Goal: Complete application form

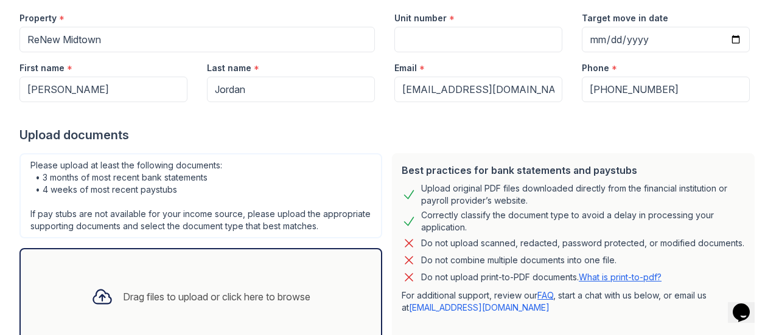
scroll to position [219, 0]
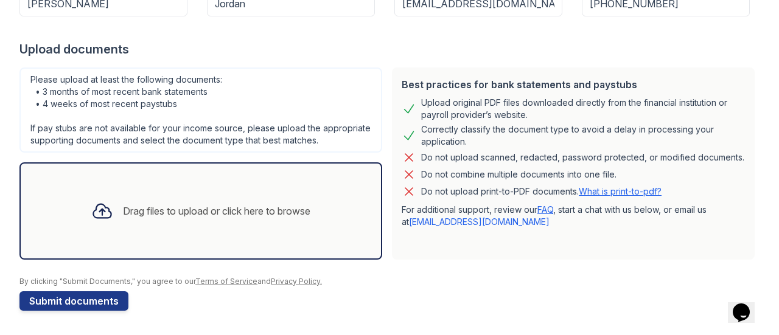
click at [133, 209] on div "Drag files to upload or click here to browse" at bounding box center [216, 211] width 187 height 15
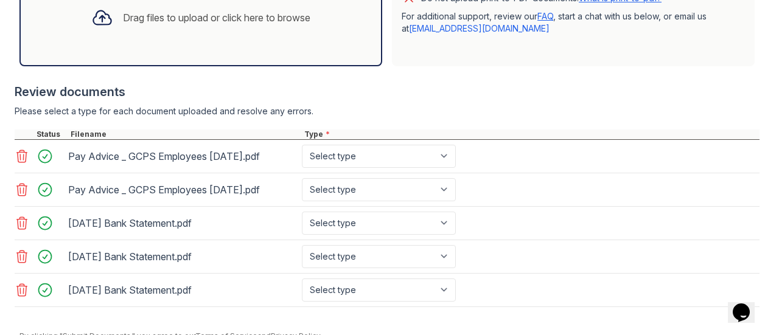
scroll to position [464, 0]
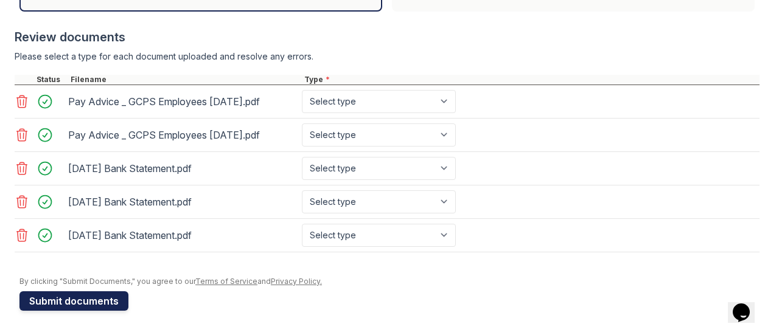
click at [83, 303] on button "Submit documents" at bounding box center [73, 301] width 109 height 19
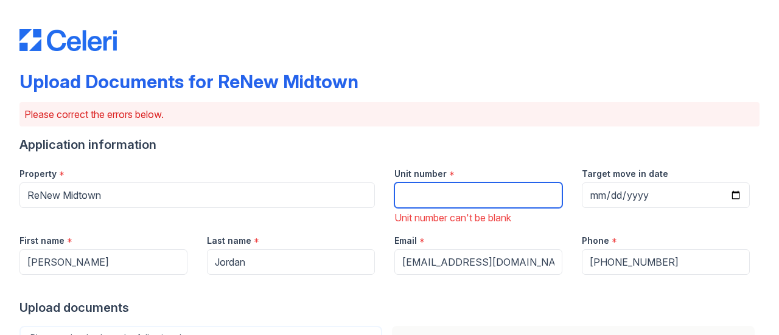
click at [458, 200] on input "Unit number" at bounding box center [478, 196] width 168 height 26
type input "806"
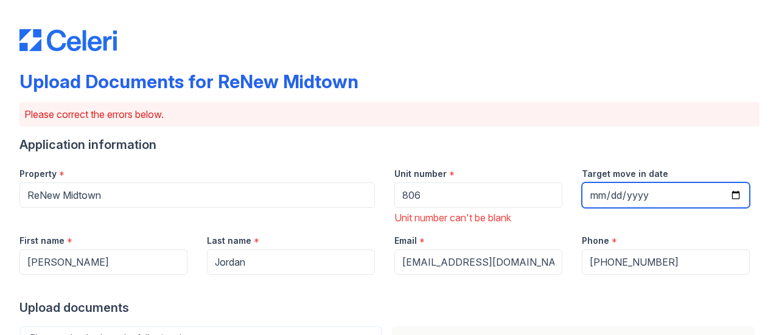
click at [592, 195] on input "Target move in date" at bounding box center [666, 196] width 168 height 26
type input "[DATE]"
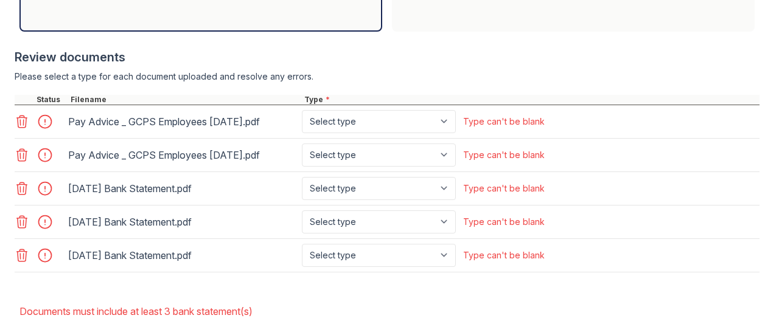
scroll to position [548, 0]
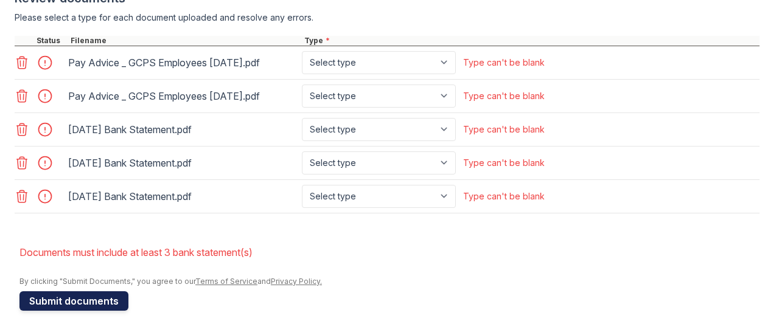
click at [86, 307] on button "Submit documents" at bounding box center [73, 301] width 109 height 19
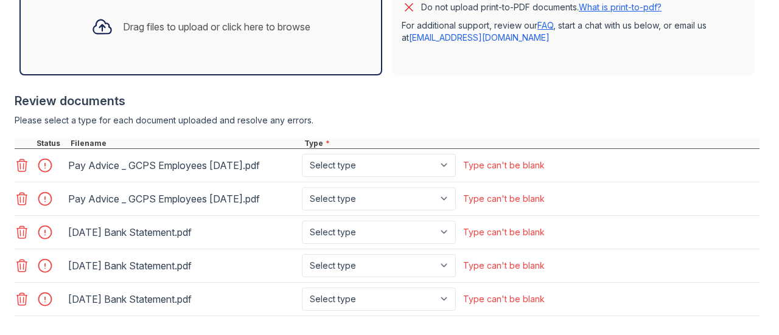
scroll to position [487, 0]
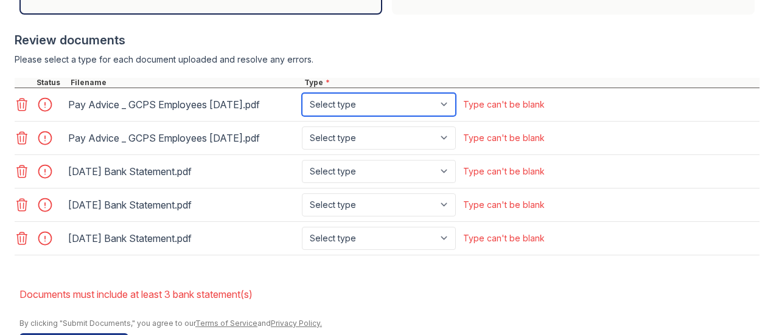
click at [444, 116] on select "Select type Paystub Bank Statement Offer Letter Tax Documents Benefit Award Let…" at bounding box center [379, 104] width 154 height 23
select select "paystub"
click at [302, 104] on select "Select type Paystub Bank Statement Offer Letter Tax Documents Benefit Award Let…" at bounding box center [379, 104] width 154 height 23
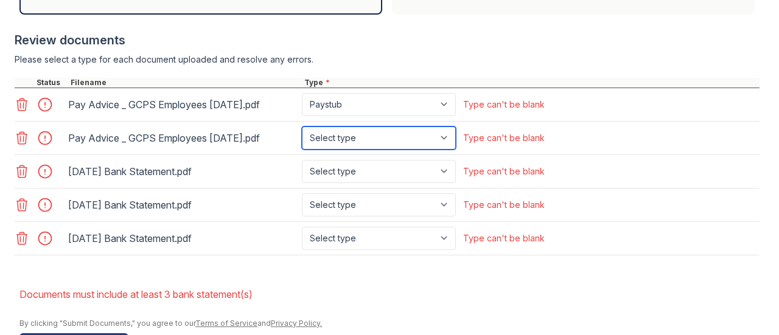
click at [444, 149] on select "Select type Paystub Bank Statement Offer Letter Tax Documents Benefit Award Let…" at bounding box center [379, 138] width 154 height 23
select select "paystub"
click at [302, 137] on select "Select type Paystub Bank Statement Offer Letter Tax Documents Benefit Award Let…" at bounding box center [379, 138] width 154 height 23
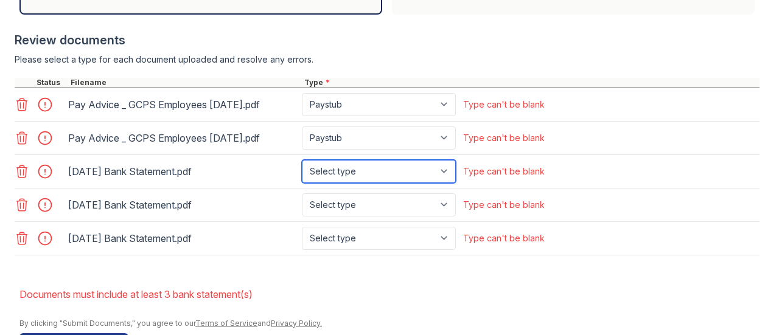
click at [448, 183] on select "Select type Paystub Bank Statement Offer Letter Tax Documents Benefit Award Let…" at bounding box center [379, 171] width 154 height 23
select select "bank_statement"
click at [302, 170] on select "Select type Paystub Bank Statement Offer Letter Tax Documents Benefit Award Let…" at bounding box center [379, 171] width 154 height 23
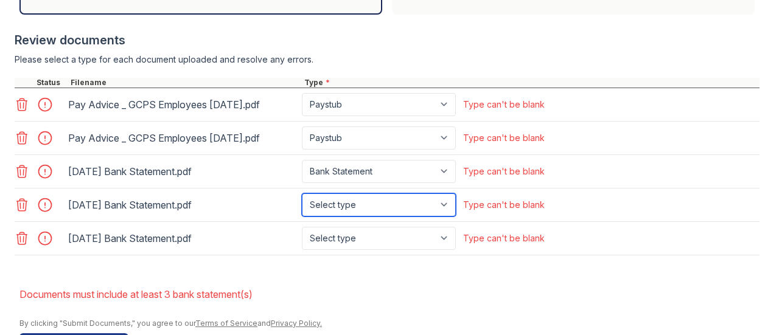
click at [443, 215] on select "Select type Paystub Bank Statement Offer Letter Tax Documents Benefit Award Let…" at bounding box center [379, 205] width 154 height 23
select select "bank_statement"
click at [302, 203] on select "Select type Paystub Bank Statement Offer Letter Tax Documents Benefit Award Let…" at bounding box center [379, 205] width 154 height 23
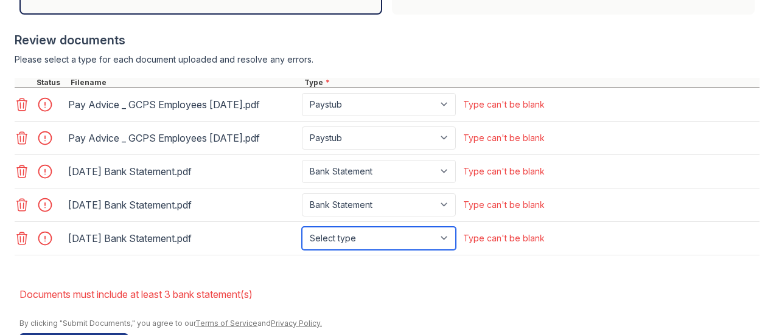
click at [447, 246] on select "Select type Paystub Bank Statement Offer Letter Tax Documents Benefit Award Let…" at bounding box center [379, 238] width 154 height 23
select select "bank_statement"
click at [302, 236] on select "Select type Paystub Bank Statement Offer Letter Tax Documents Benefit Award Let…" at bounding box center [379, 238] width 154 height 23
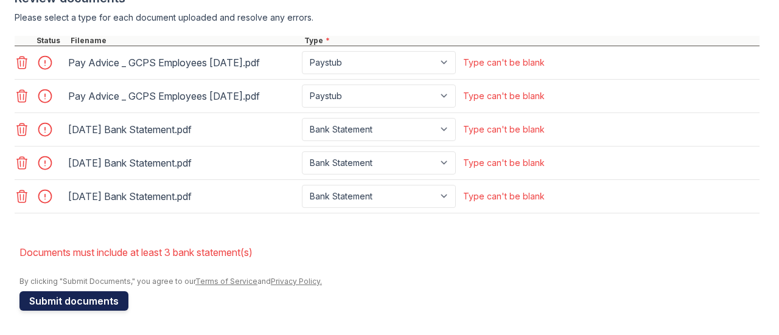
click at [88, 300] on button "Submit documents" at bounding box center [73, 301] width 109 height 19
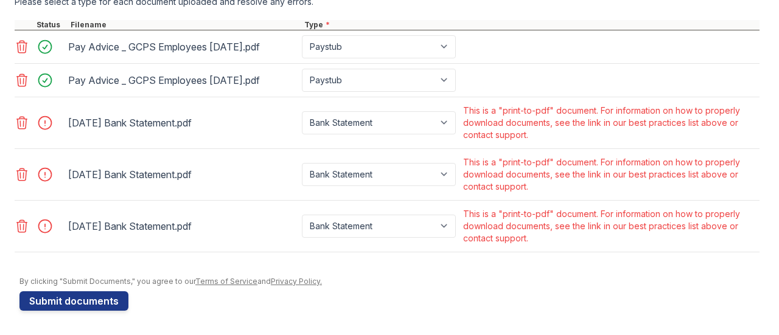
scroll to position [554, 0]
click at [44, 121] on div at bounding box center [49, 122] width 34 height 17
click at [46, 125] on div at bounding box center [49, 122] width 34 height 17
click at [448, 124] on select "Paystub Bank Statement Offer Letter Tax Documents Benefit Award Letter Investme…" at bounding box center [379, 122] width 154 height 23
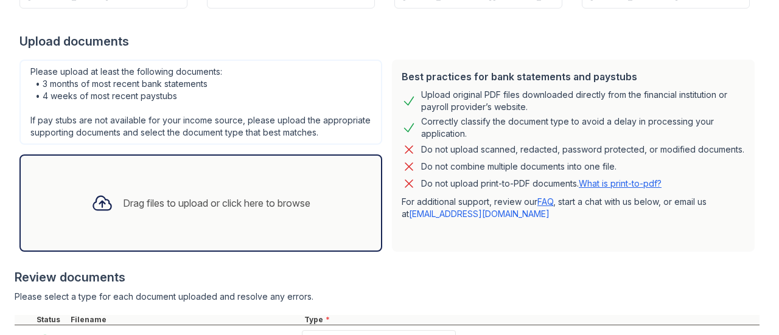
scroll to position [189, 0]
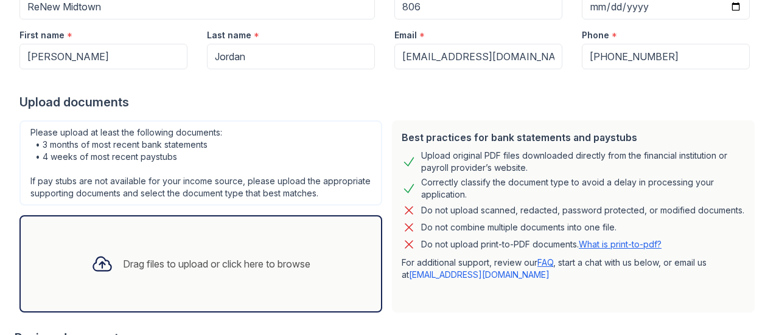
click at [607, 250] on link "What is print-to-pdf?" at bounding box center [620, 244] width 83 height 10
drag, startPoint x: 158, startPoint y: 275, endPoint x: 129, endPoint y: 294, distance: 34.8
click at [129, 285] on div "Drag files to upload or click here to browse" at bounding box center [201, 263] width 239 height 41
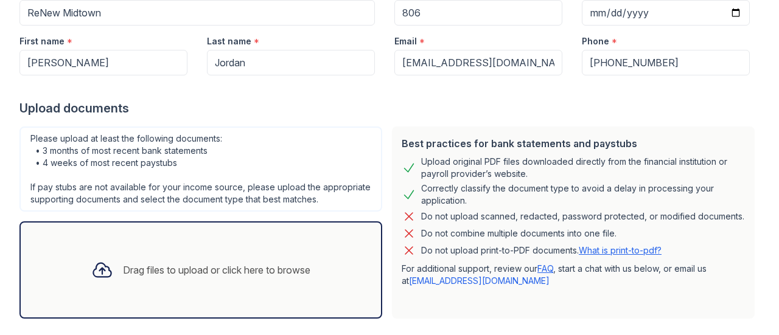
scroll to position [243, 0]
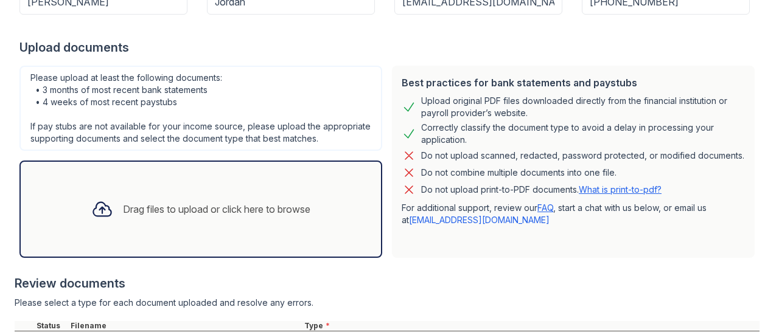
click at [613, 195] on link "What is print-to-pdf?" at bounding box center [620, 189] width 83 height 10
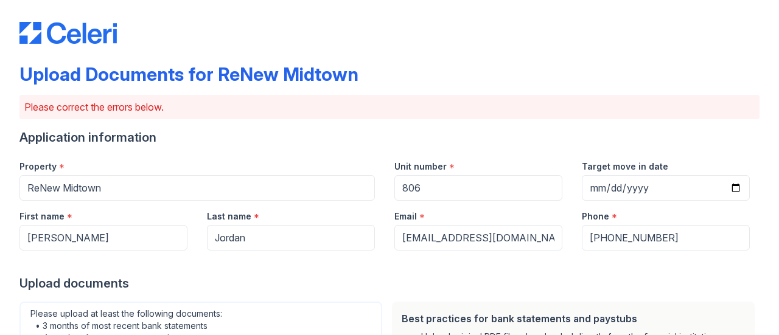
scroll to position [8, 0]
